Goal: Task Accomplishment & Management: Complete application form

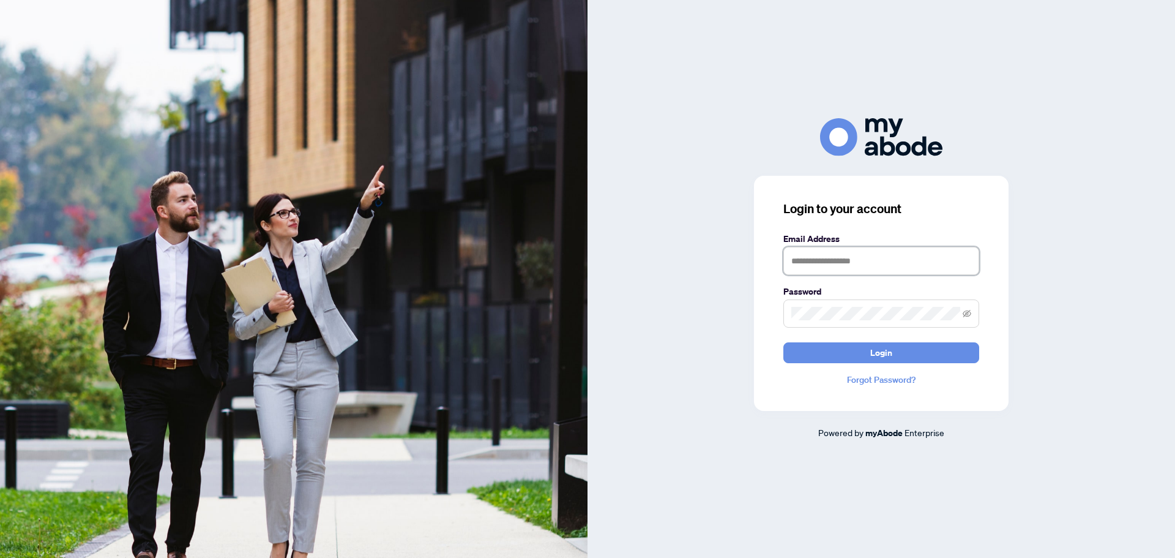
click at [877, 268] on input "text" at bounding box center [882, 261] width 196 height 28
type input "**********"
click at [784, 342] on button "Login" at bounding box center [882, 352] width 196 height 21
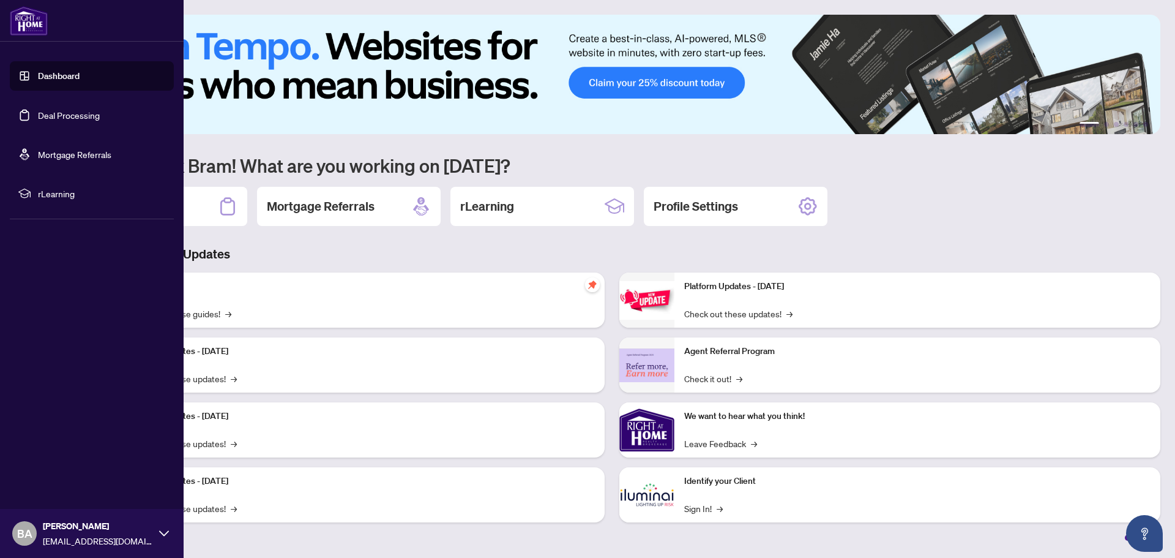
drag, startPoint x: 21, startPoint y: 115, endPoint x: 58, endPoint y: 113, distance: 36.8
click at [38, 115] on link "Deal Processing" at bounding box center [69, 115] width 62 height 11
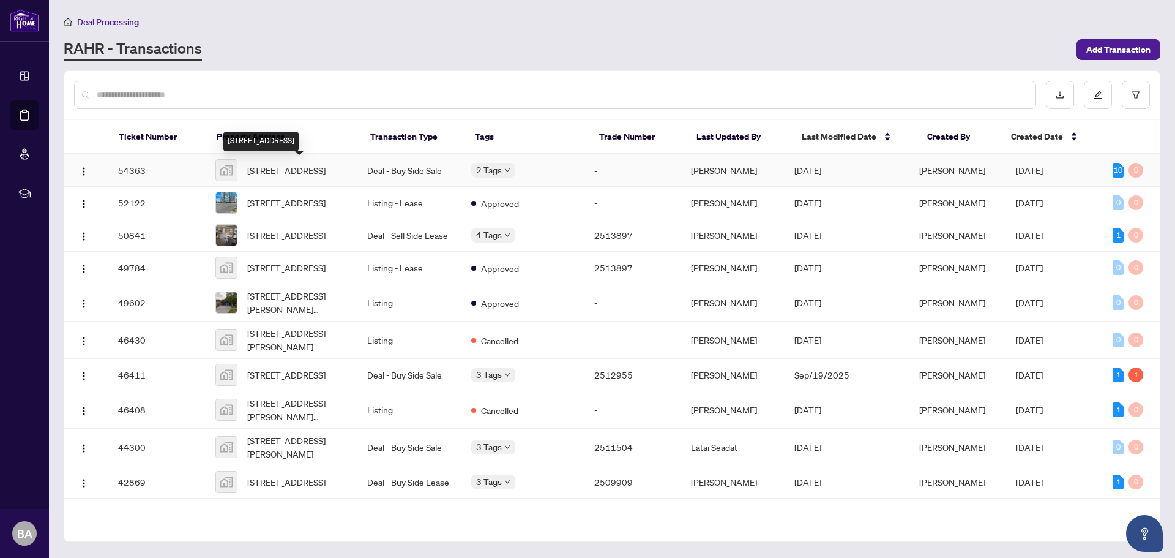
click at [300, 174] on span "[STREET_ADDRESS]" at bounding box center [286, 169] width 78 height 13
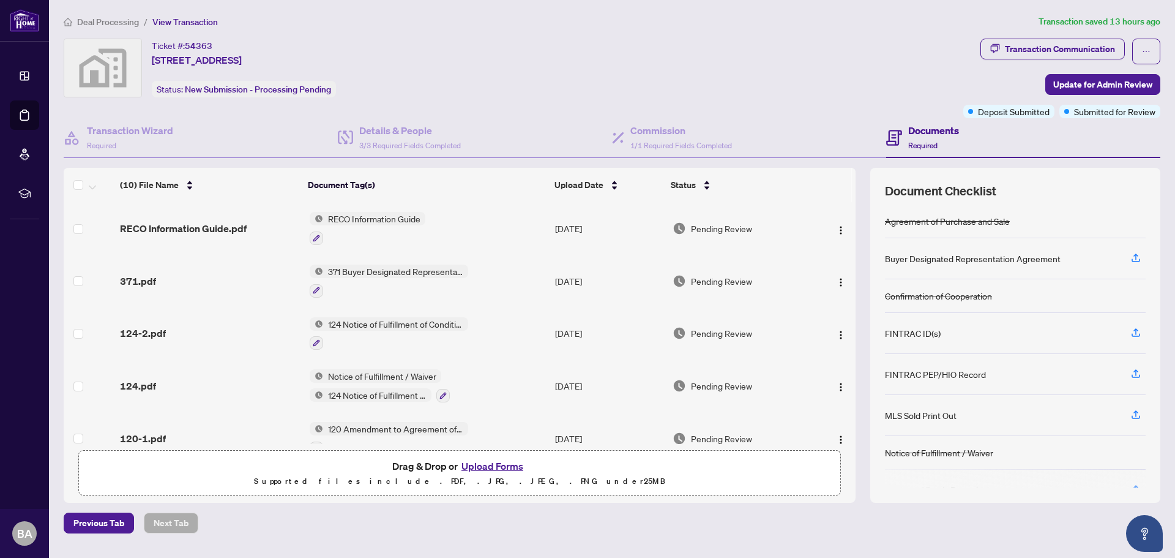
click at [474, 463] on button "Upload Forms" at bounding box center [492, 466] width 69 height 16
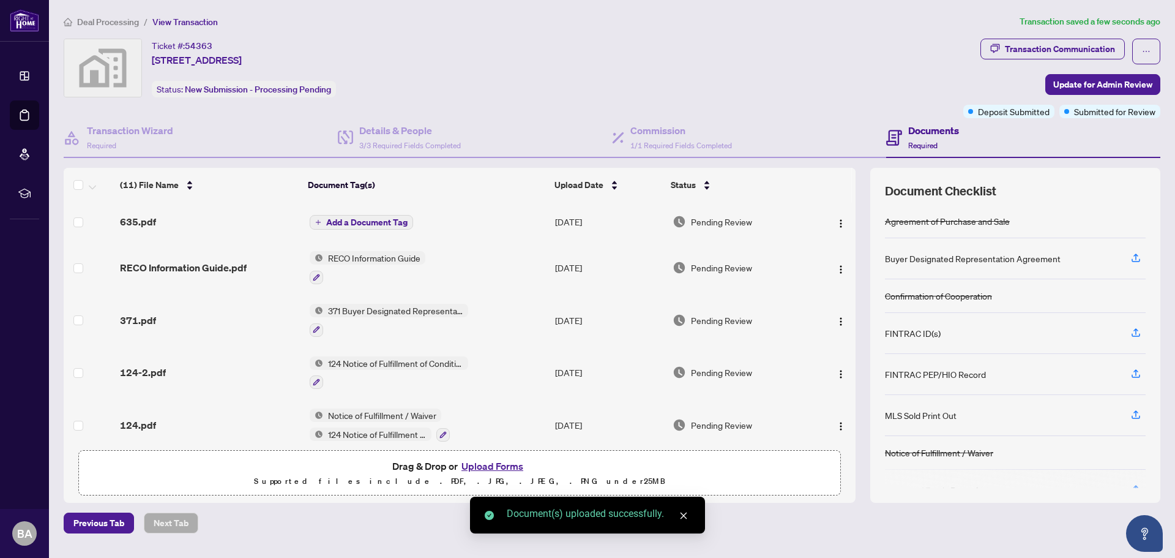
click at [382, 218] on span "Add a Document Tag" at bounding box center [366, 222] width 81 height 9
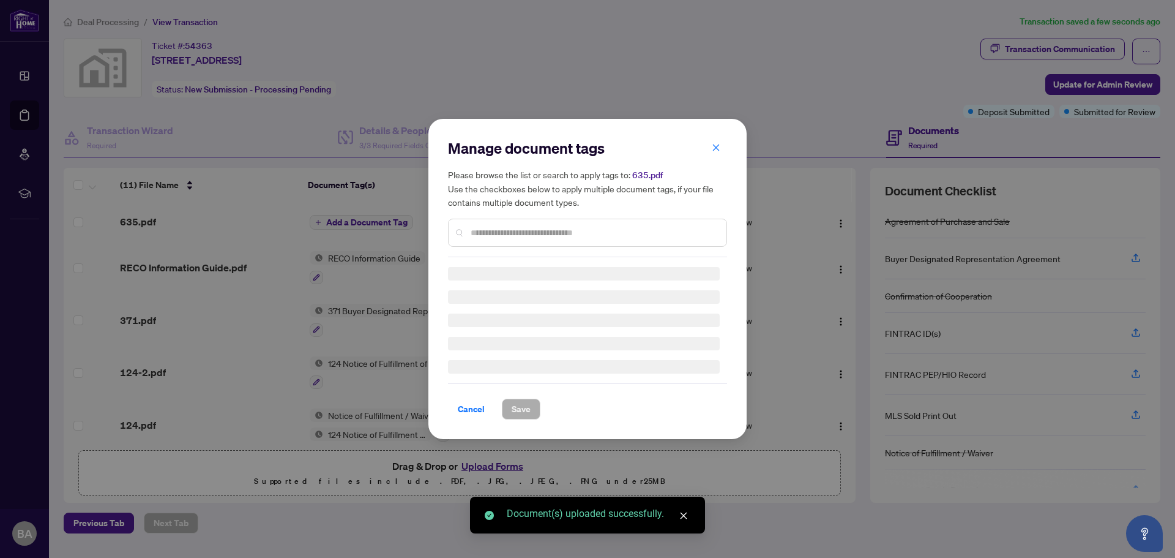
click at [503, 228] on input "text" at bounding box center [594, 232] width 246 height 13
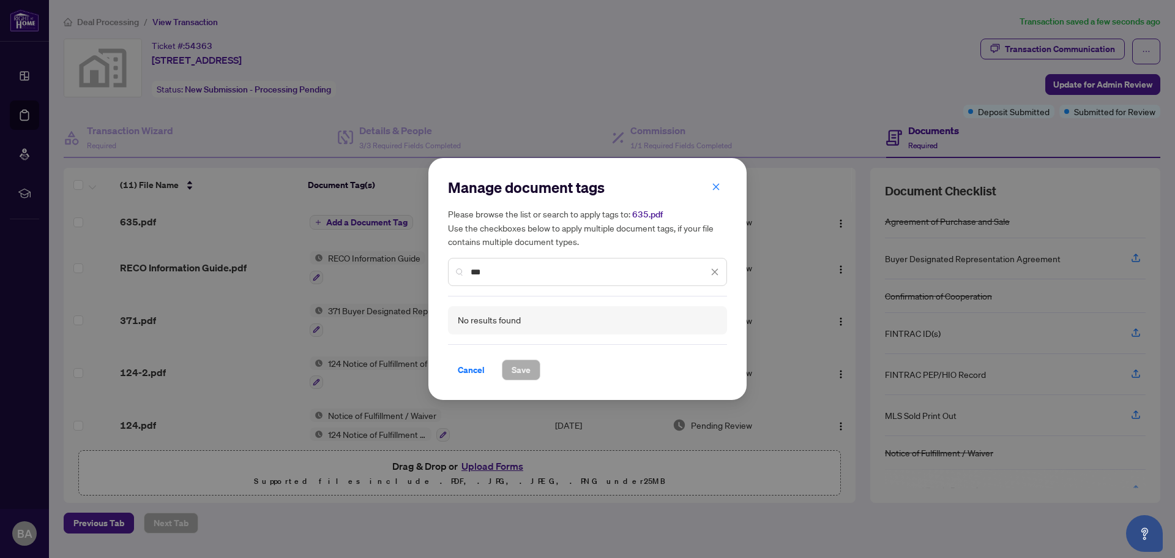
drag, startPoint x: 488, startPoint y: 274, endPoint x: 459, endPoint y: 274, distance: 29.4
click at [459, 274] on div "***" at bounding box center [587, 272] width 279 height 28
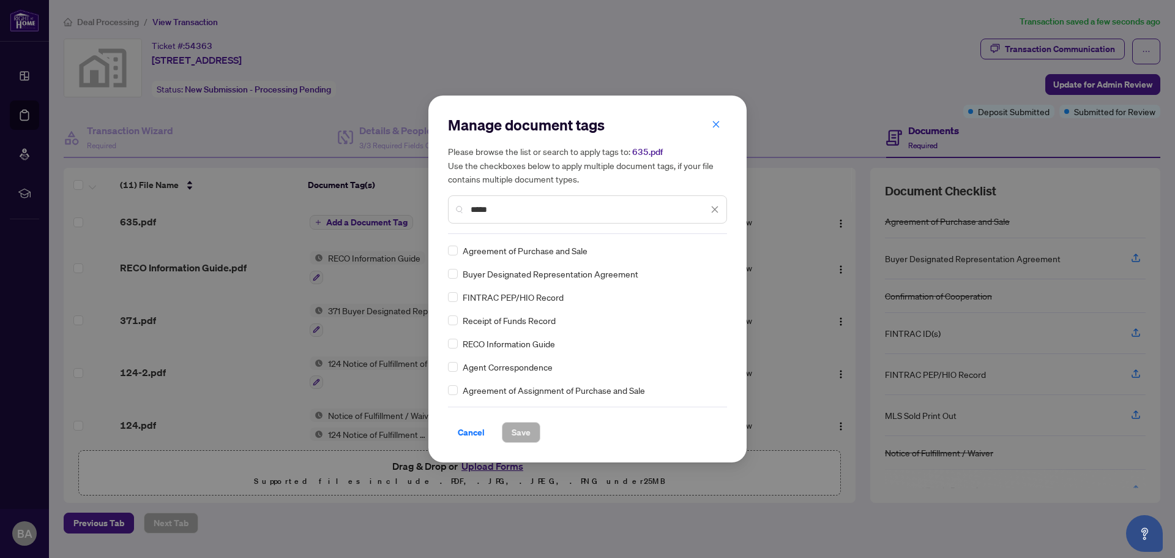
type input "*****"
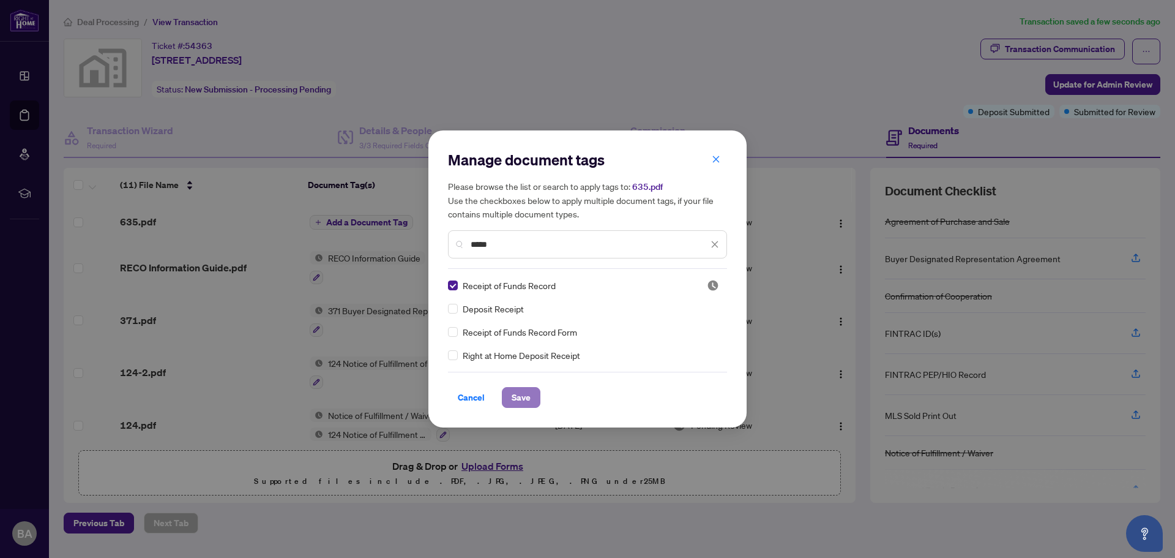
click at [526, 390] on button "Save" at bounding box center [521, 397] width 39 height 21
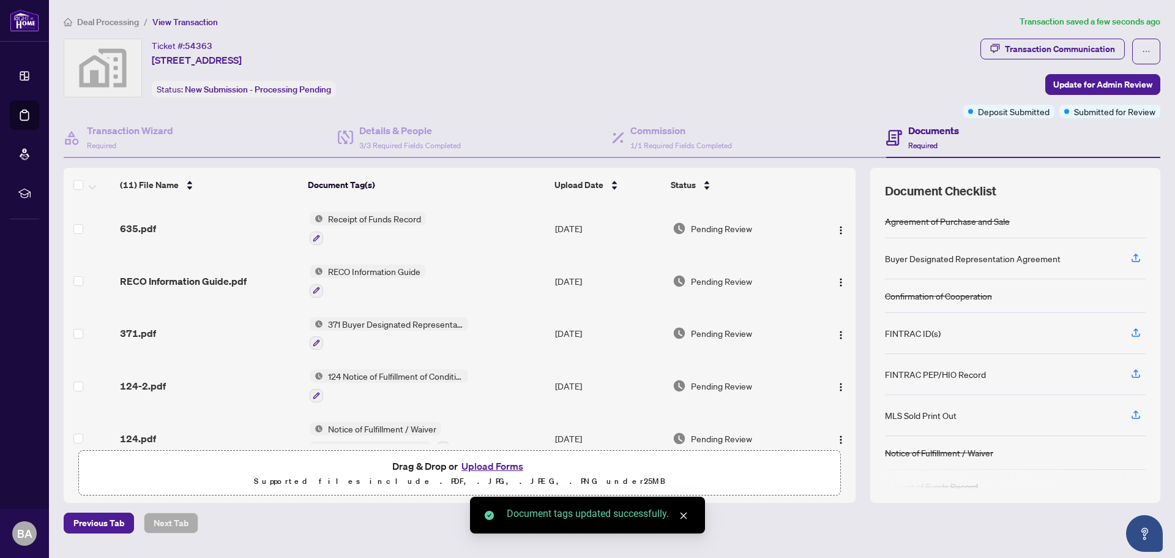
click at [485, 462] on button "Upload Forms" at bounding box center [492, 466] width 69 height 16
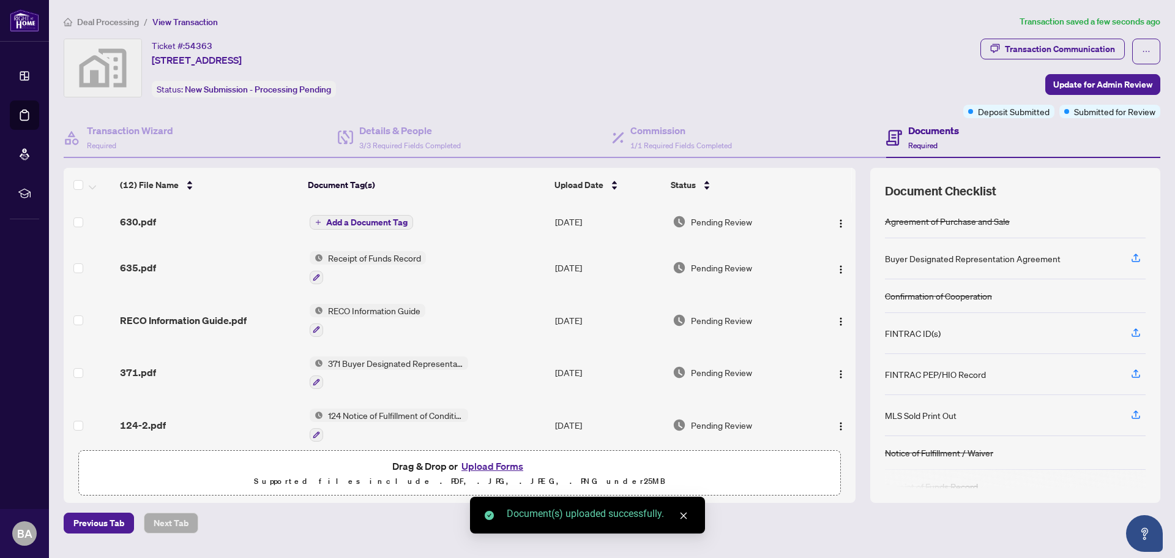
click at [380, 220] on span "Add a Document Tag" at bounding box center [366, 222] width 81 height 9
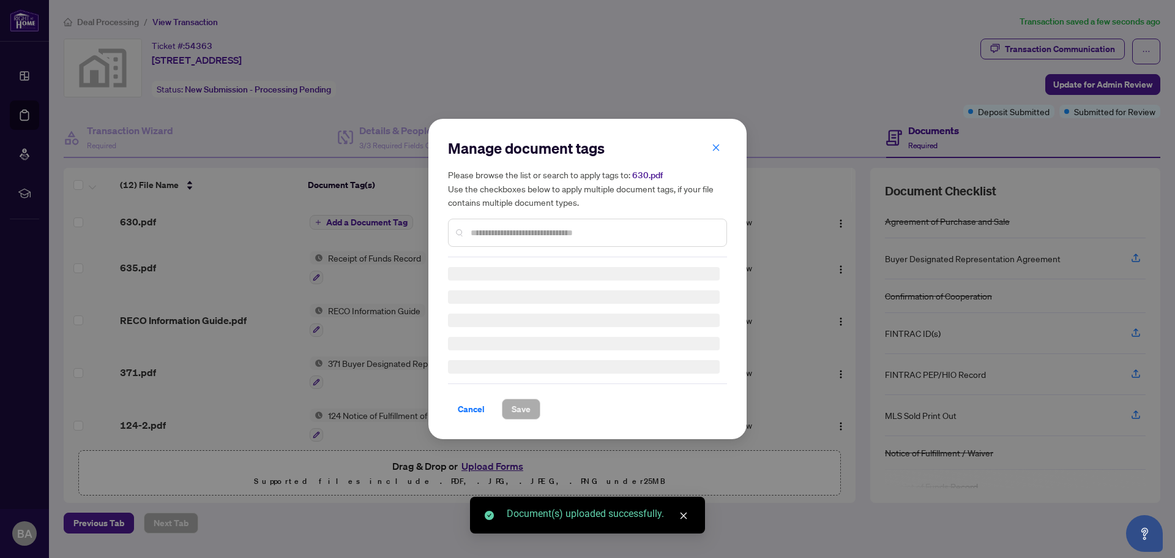
click at [501, 228] on div "Manage document tags Please browse the list or search to apply tags to: 630.pdf…" at bounding box center [587, 197] width 279 height 119
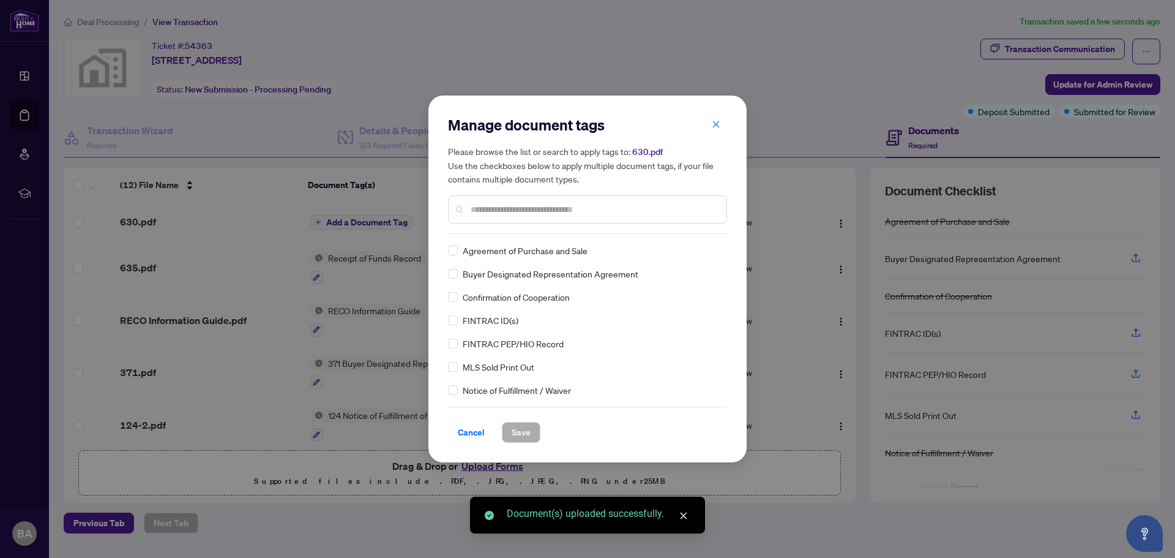
click at [501, 228] on div "Manage document tags Please browse the list or search to apply tags to: 630.pdf…" at bounding box center [587, 174] width 279 height 119
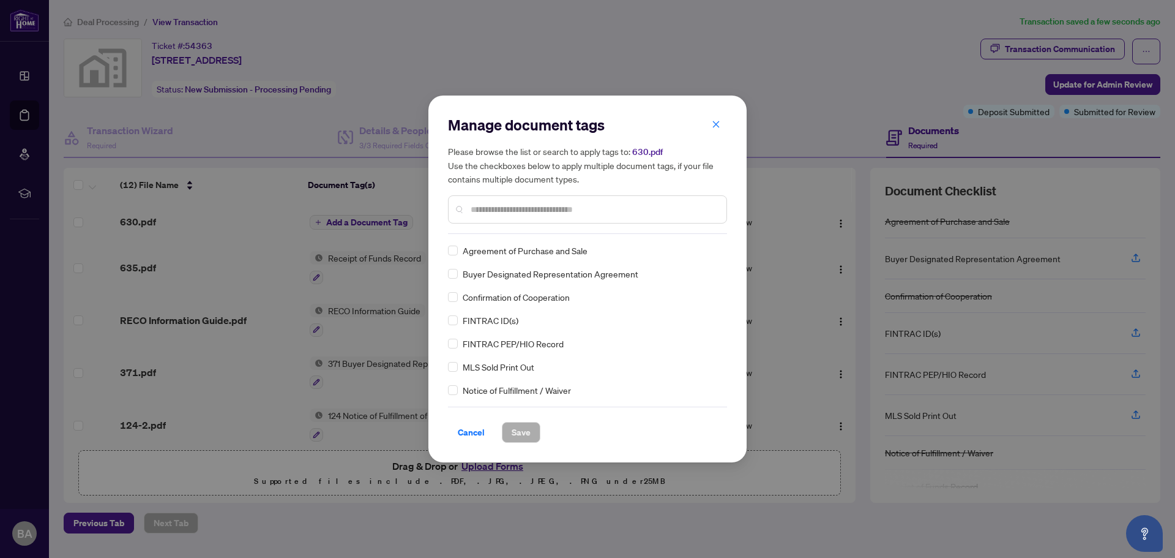
click at [523, 204] on input "text" at bounding box center [594, 209] width 246 height 13
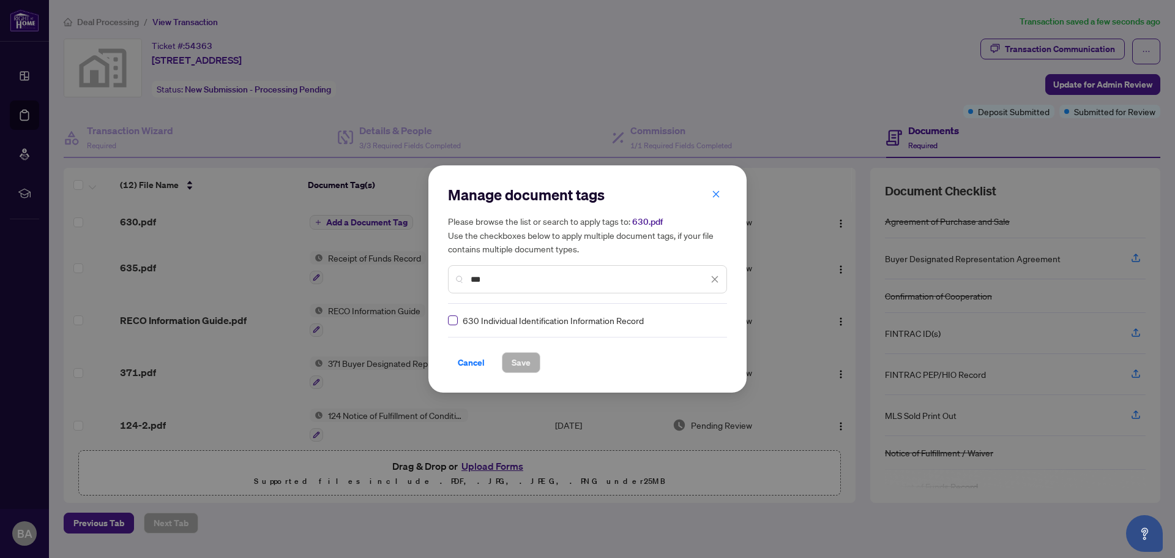
type input "***"
click at [524, 361] on span "Save" at bounding box center [521, 363] width 19 height 20
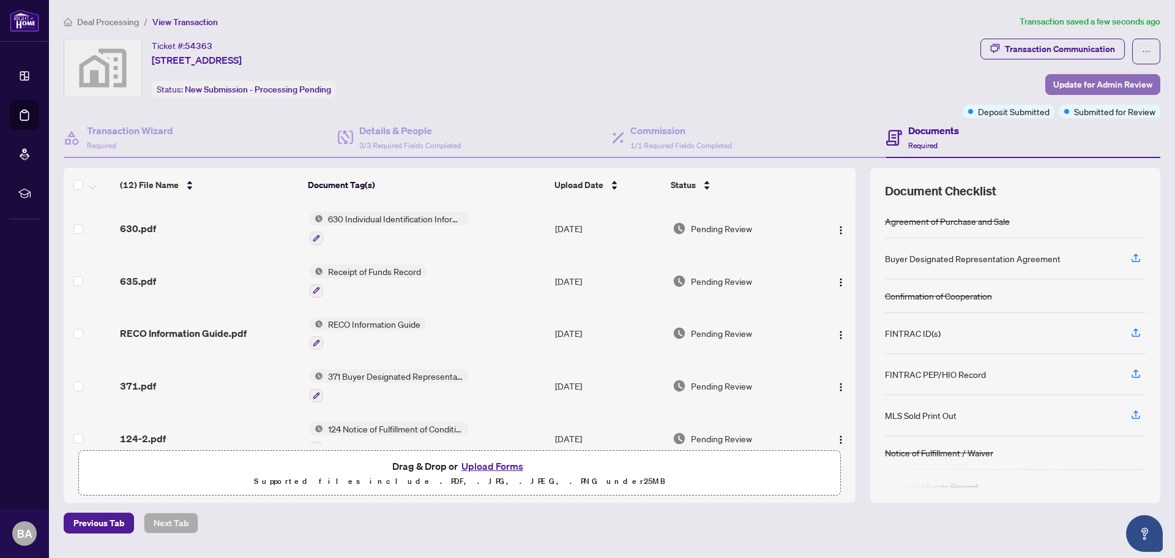
click at [1126, 80] on span "Update for Admin Review" at bounding box center [1103, 85] width 99 height 20
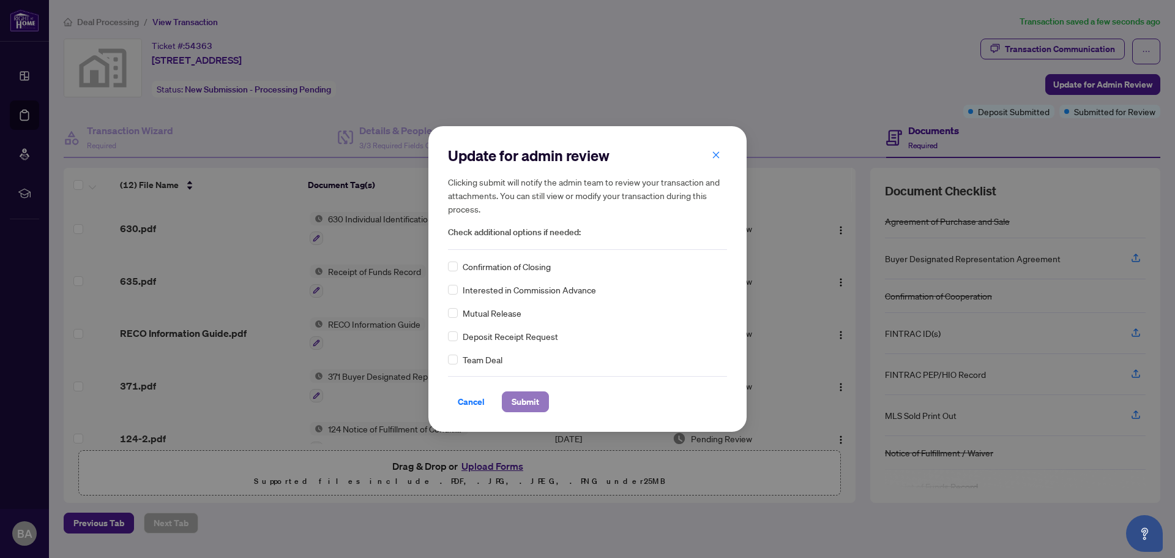
click at [531, 396] on span "Submit" at bounding box center [526, 402] width 28 height 20
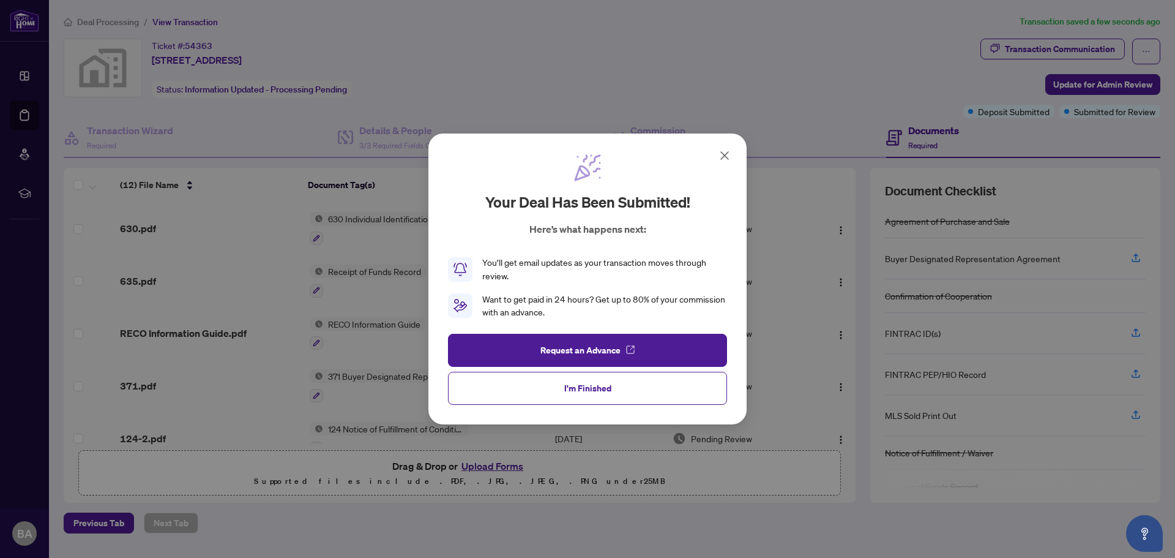
click at [596, 384] on span "I'm Finished" at bounding box center [587, 388] width 47 height 20
